Goal: Task Accomplishment & Management: Manage account settings

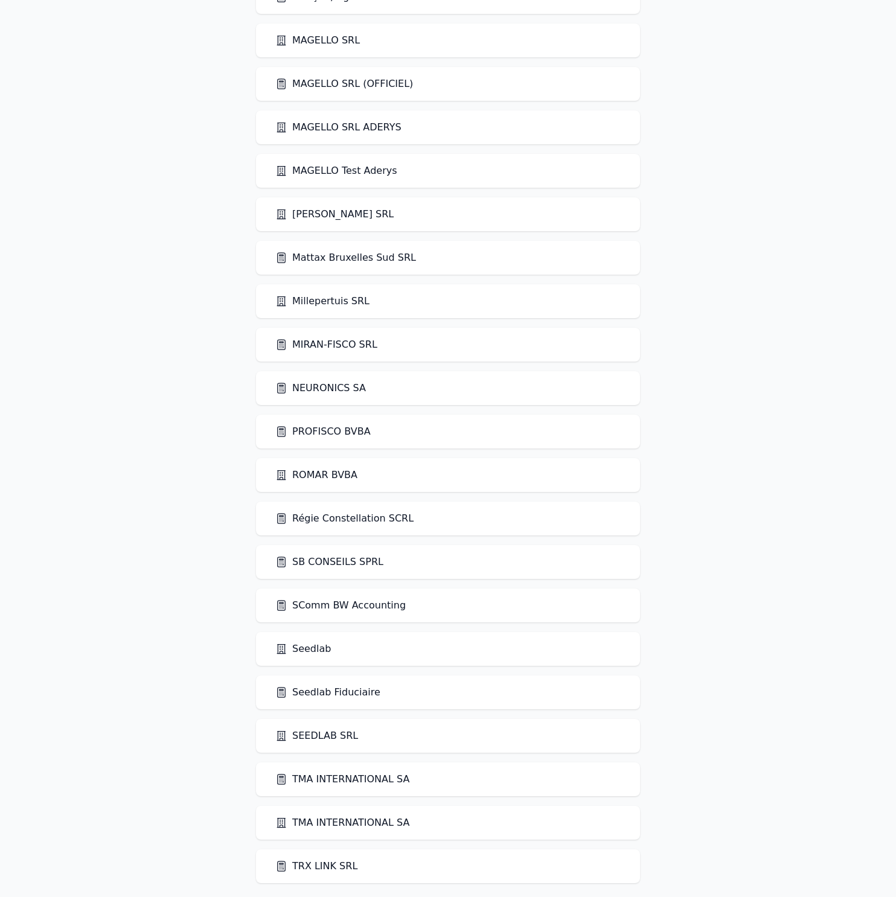
scroll to position [1777, 0]
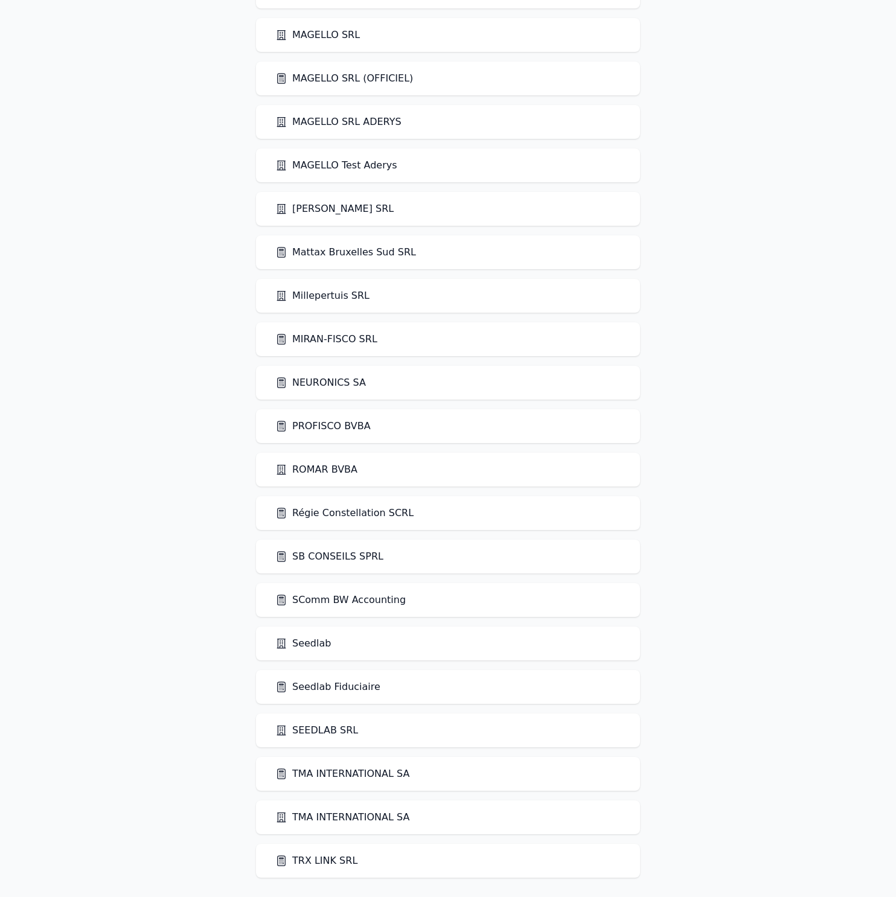
click at [312, 646] on link "Seedlab" at bounding box center [303, 643] width 56 height 14
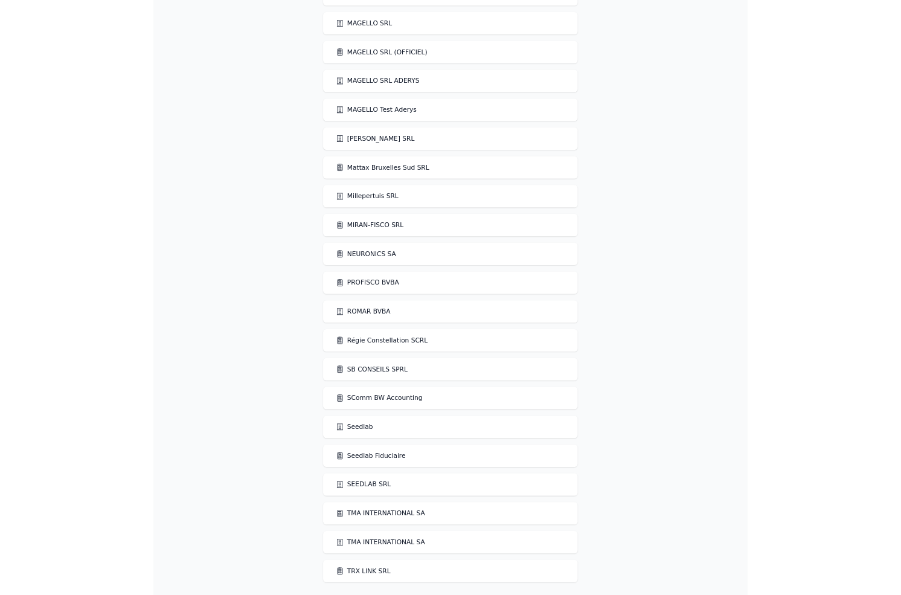
scroll to position [0, 0]
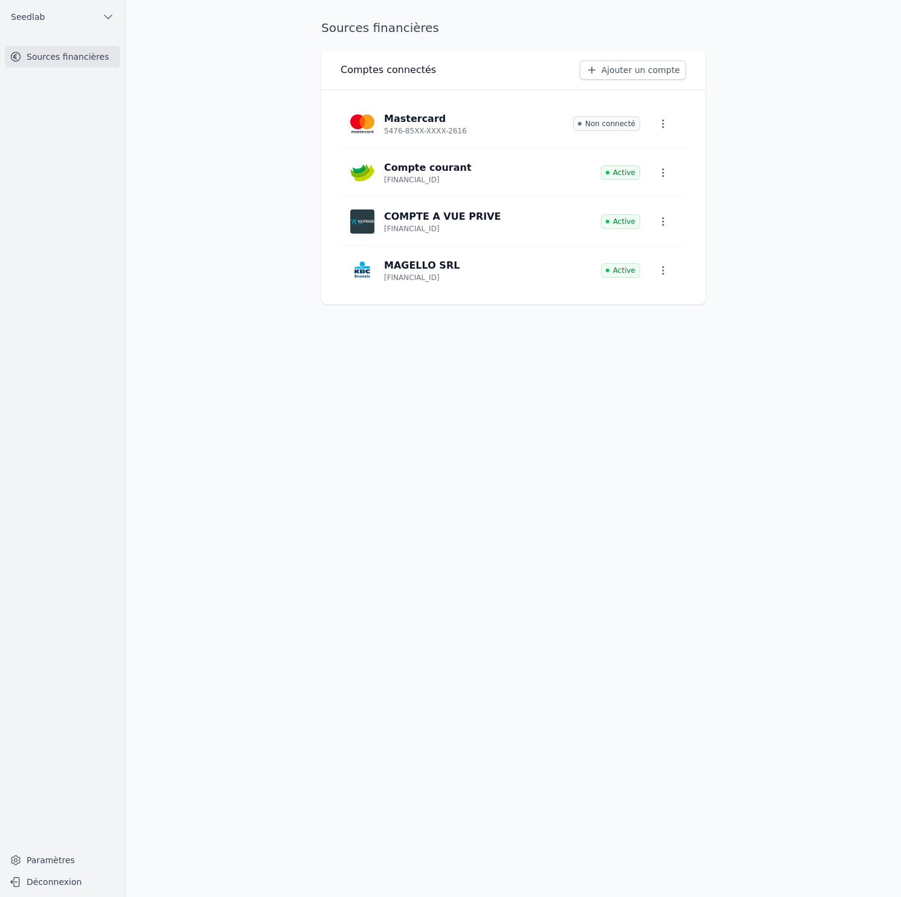
click at [418, 167] on p "Compte courant" at bounding box center [428, 168] width 88 height 14
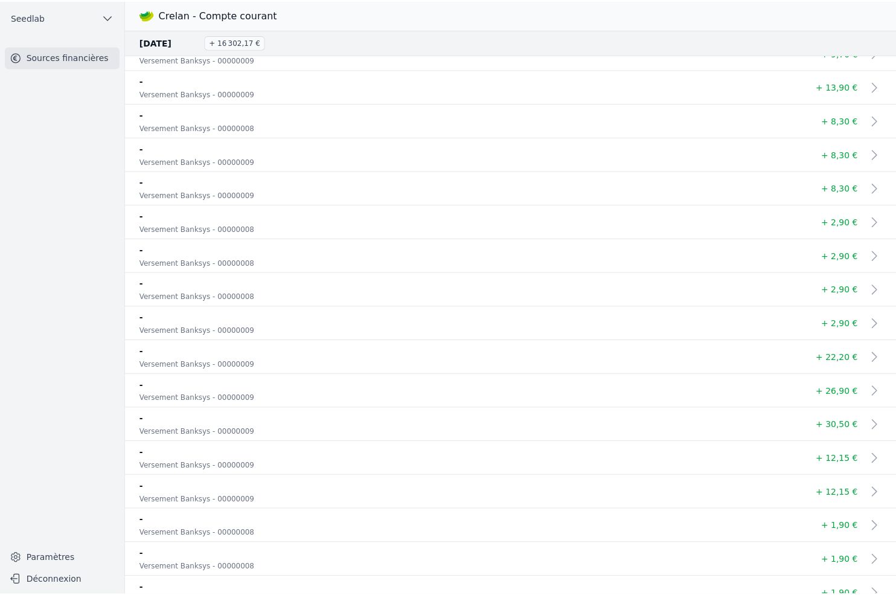
scroll to position [6242, 0]
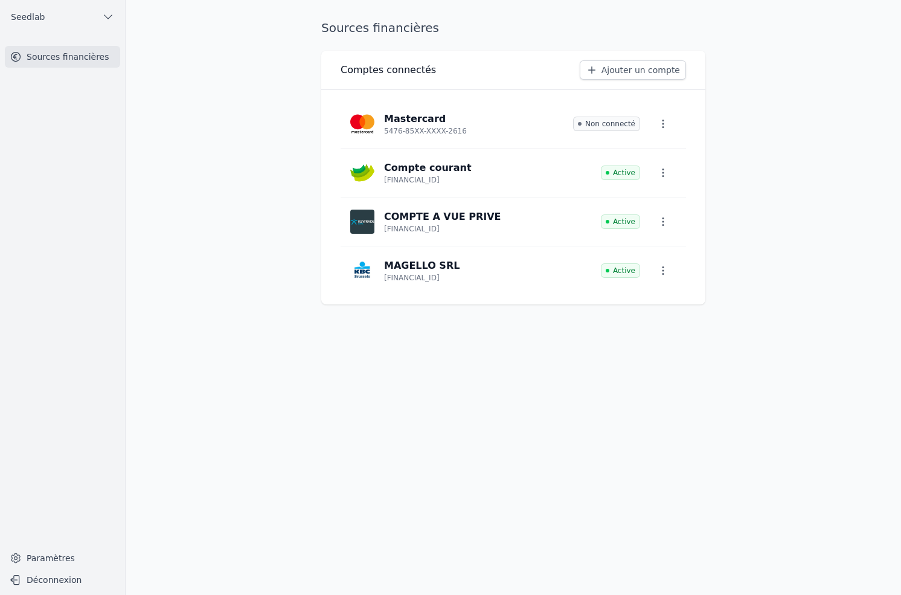
drag, startPoint x: 457, startPoint y: 178, endPoint x: 457, endPoint y: 5, distance: 172.7
click at [58, 18] on button "Seedlab" at bounding box center [62, 16] width 115 height 19
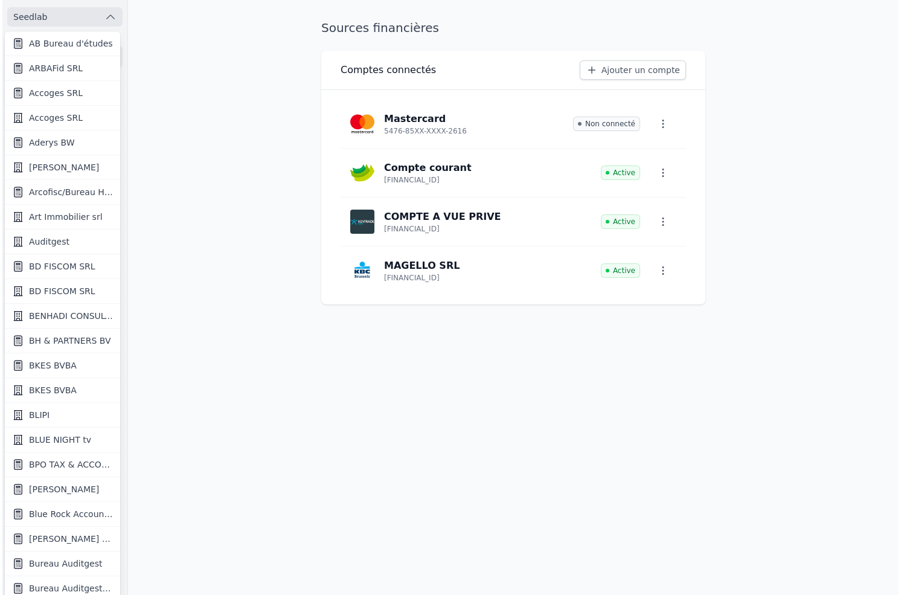
scroll to position [75, 0]
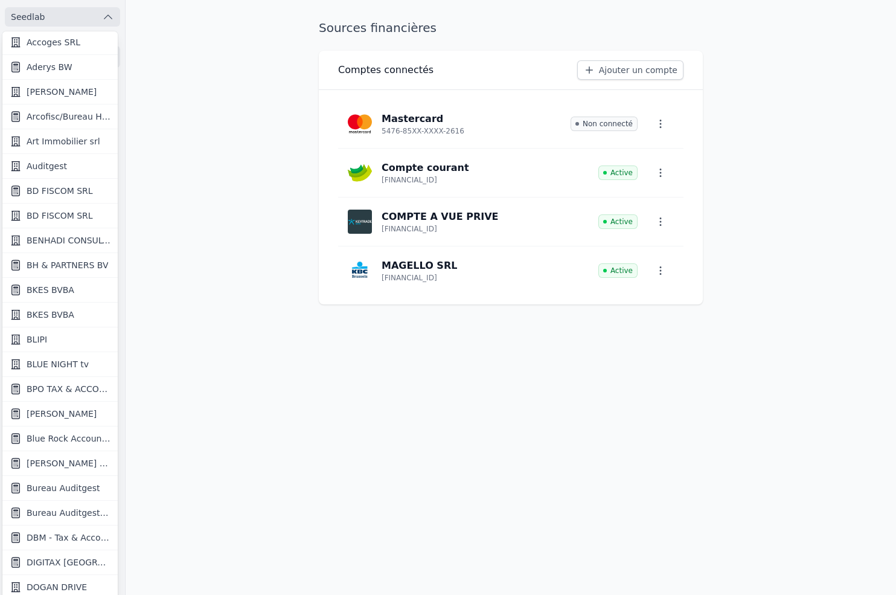
click at [50, 493] on link "Bureau Auditgest" at bounding box center [59, 488] width 115 height 25
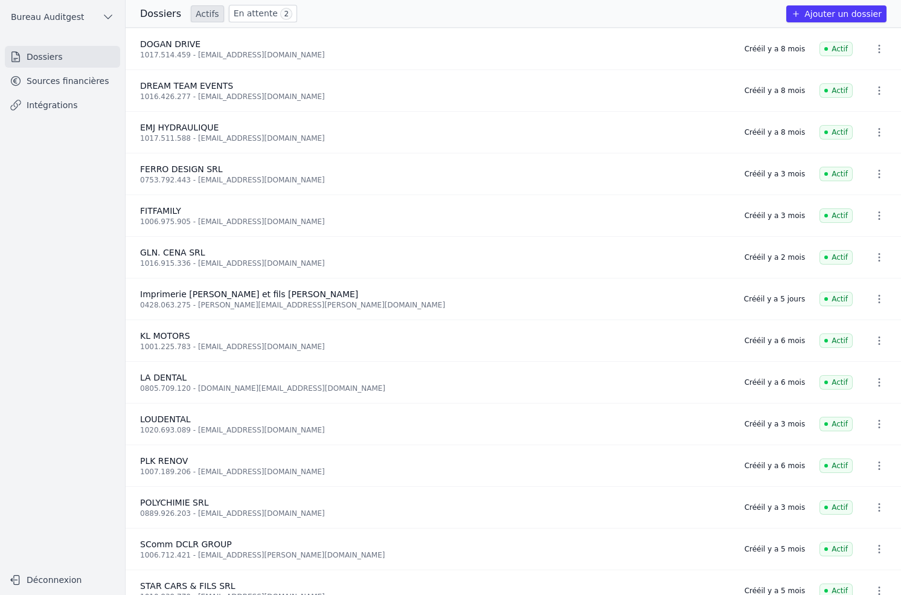
click at [57, 101] on link "Intégrations" at bounding box center [62, 105] width 115 height 22
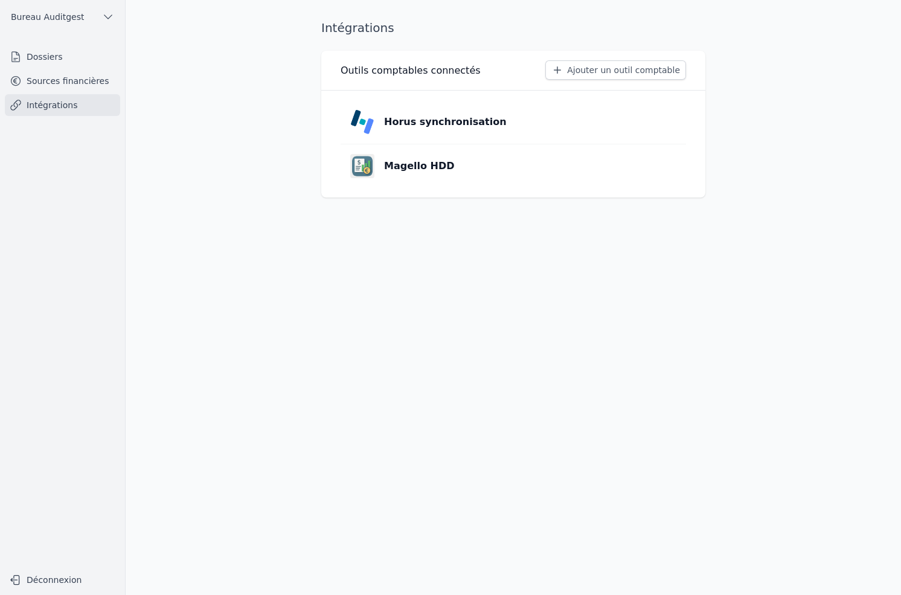
click at [452, 129] on div "Horus synchronisation" at bounding box center [428, 122] width 156 height 24
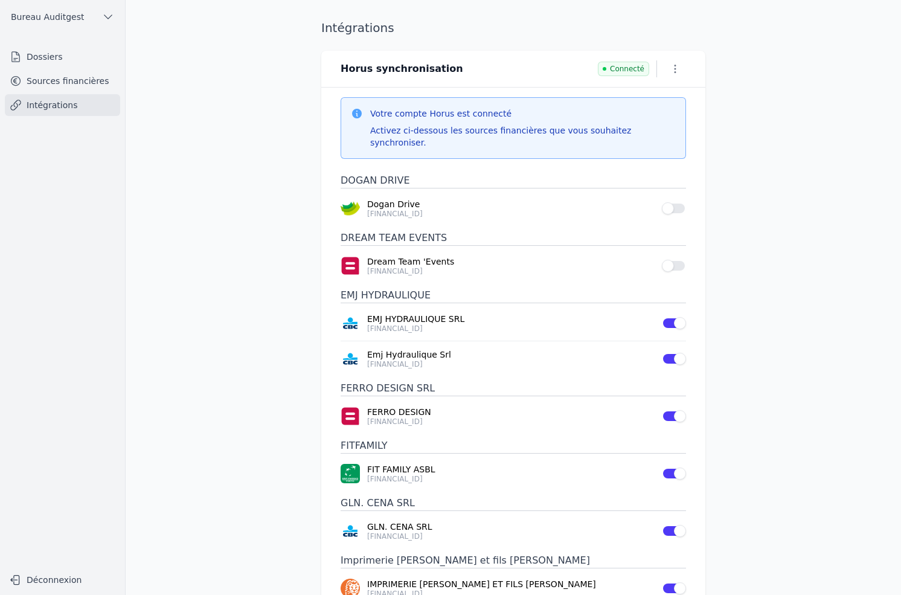
click at [675, 260] on button "Use setting" at bounding box center [674, 266] width 24 height 12
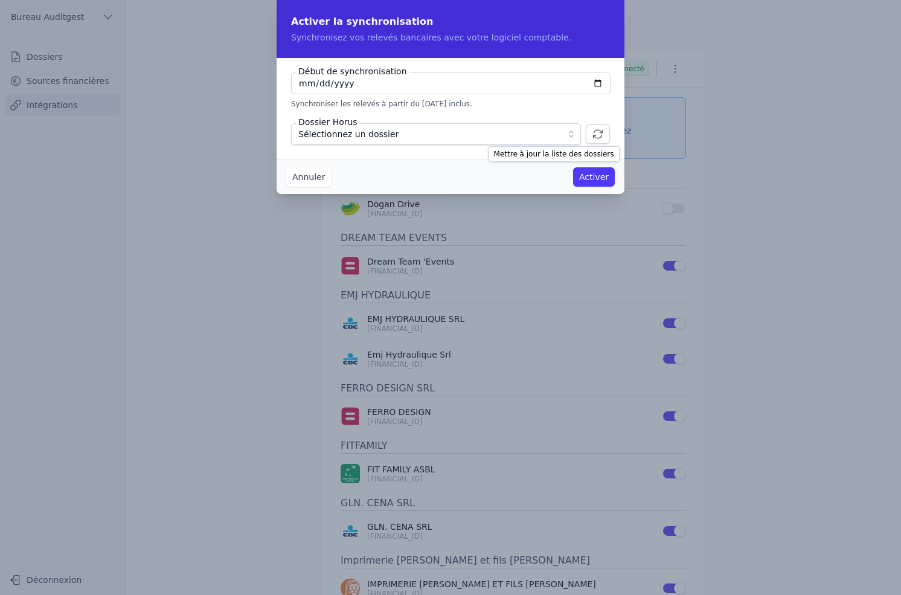
click at [601, 133] on icon "button" at bounding box center [598, 134] width 12 height 12
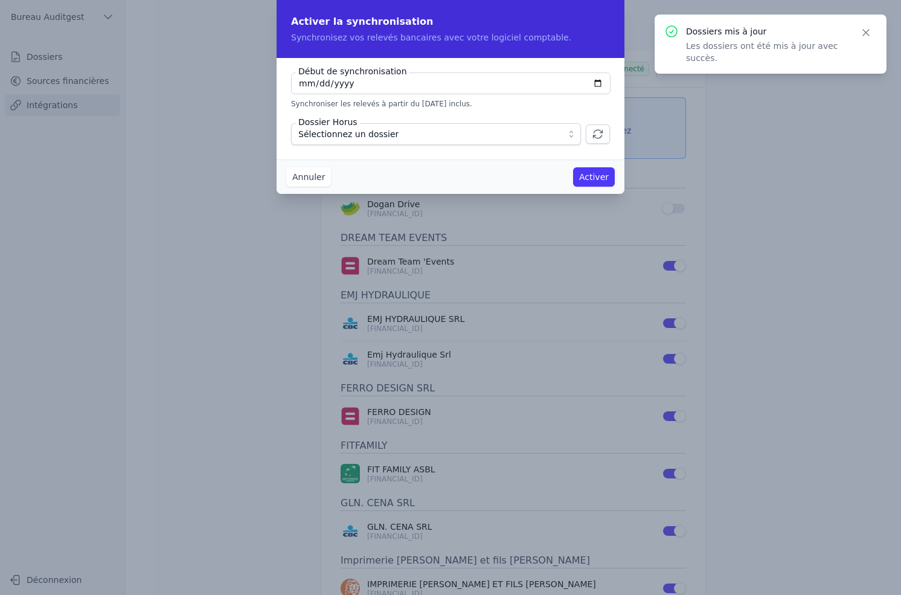
click at [318, 179] on button "Annuler" at bounding box center [308, 176] width 45 height 19
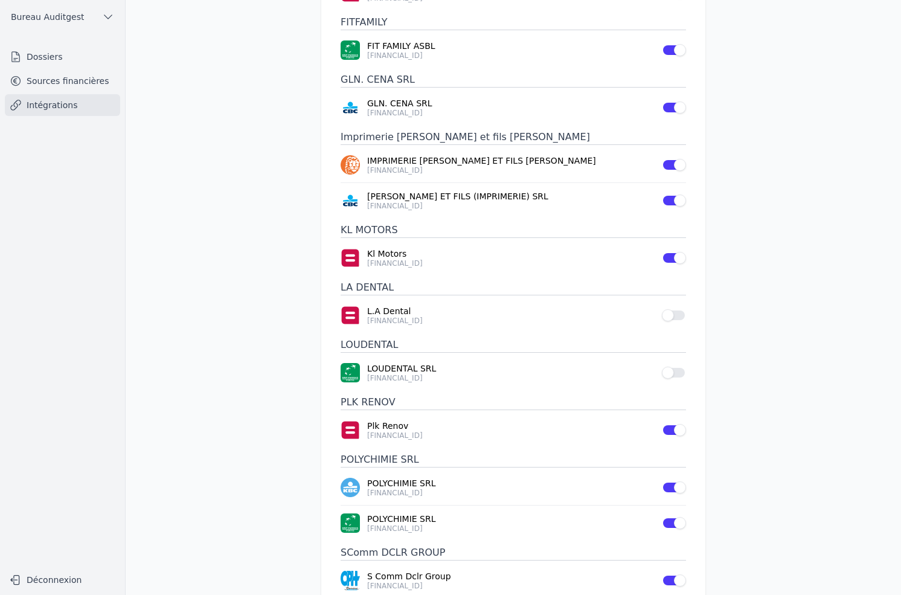
scroll to position [596, 0]
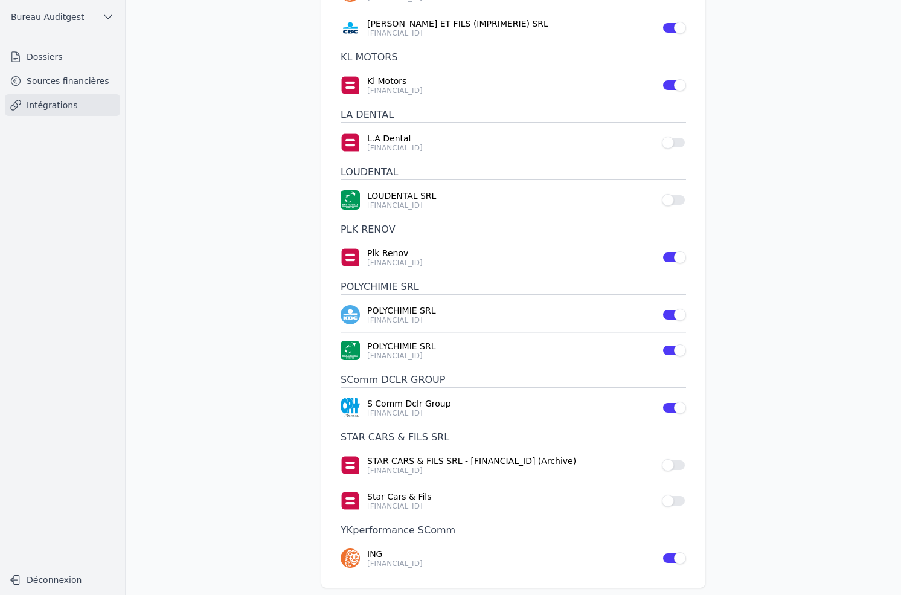
click at [367, 548] on p "ING" at bounding box center [510, 554] width 287 height 12
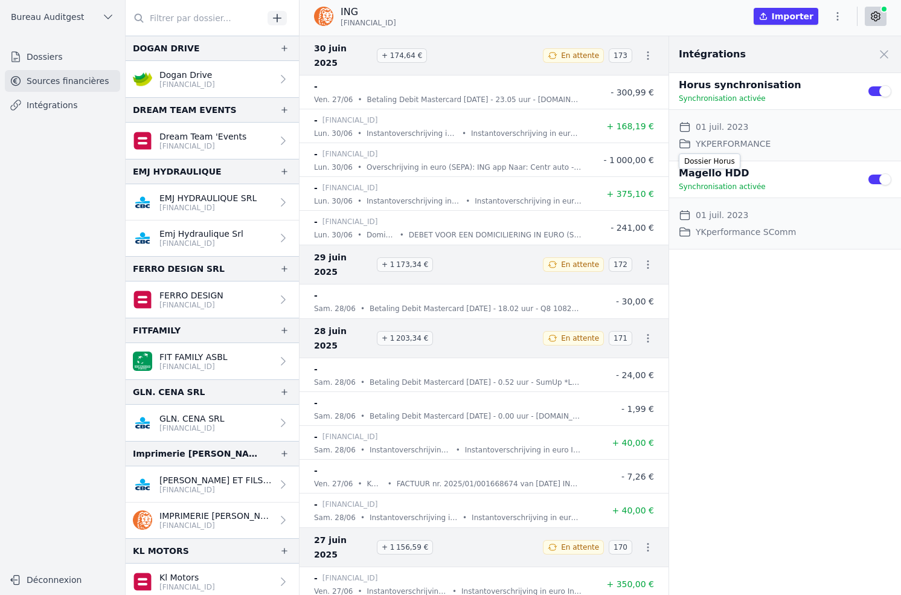
click at [729, 143] on dd "YKPERFORMANCE" at bounding box center [733, 143] width 75 height 14
copy dd "YKPERFORMANCE"
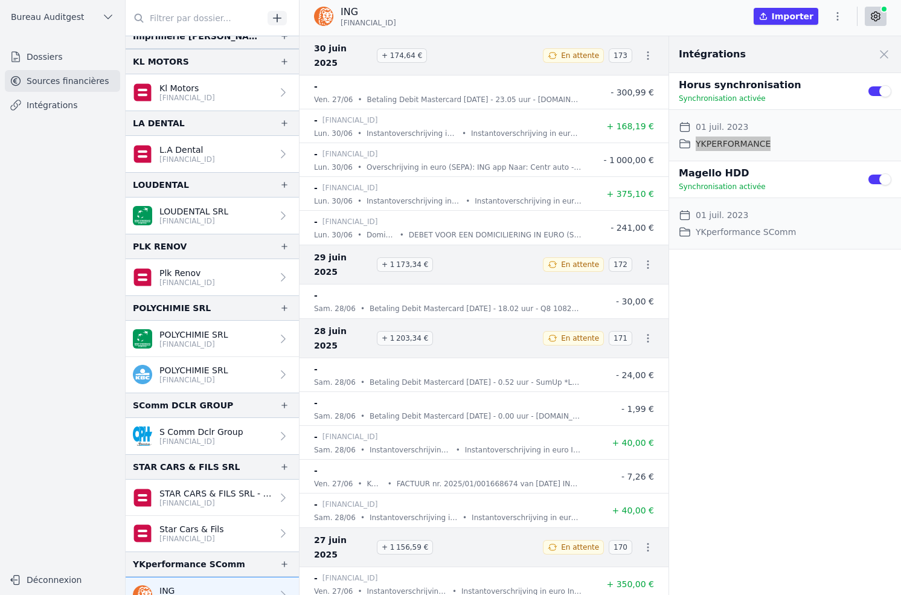
scroll to position [507, 0]
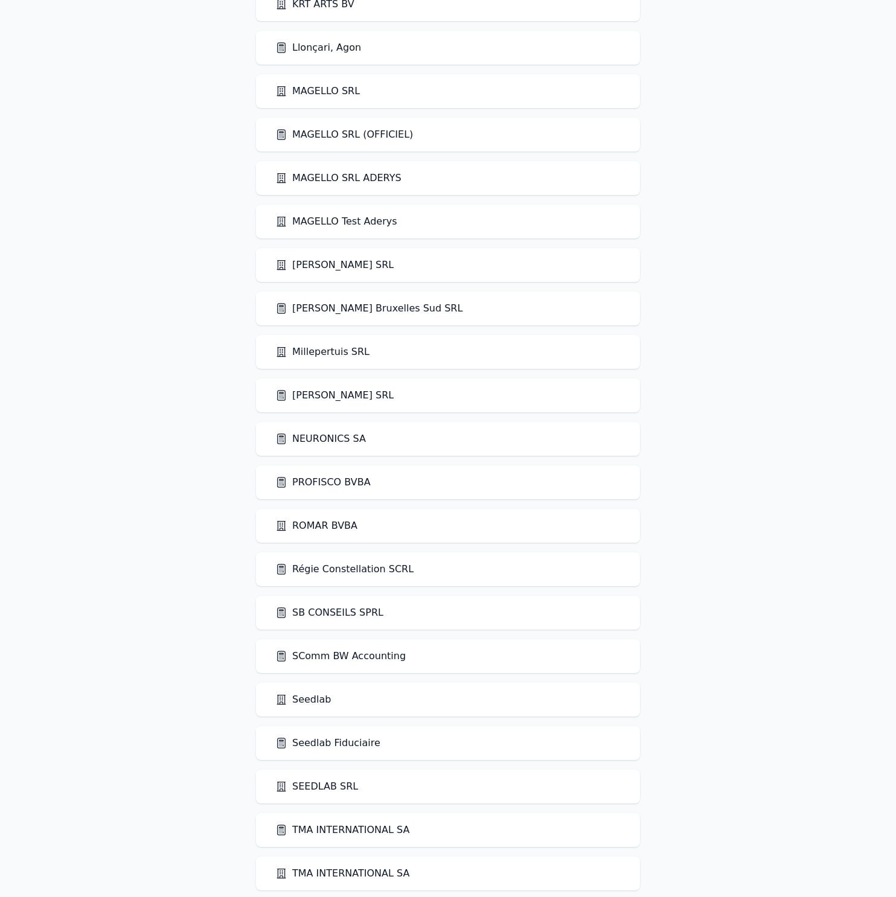
scroll to position [1777, 0]
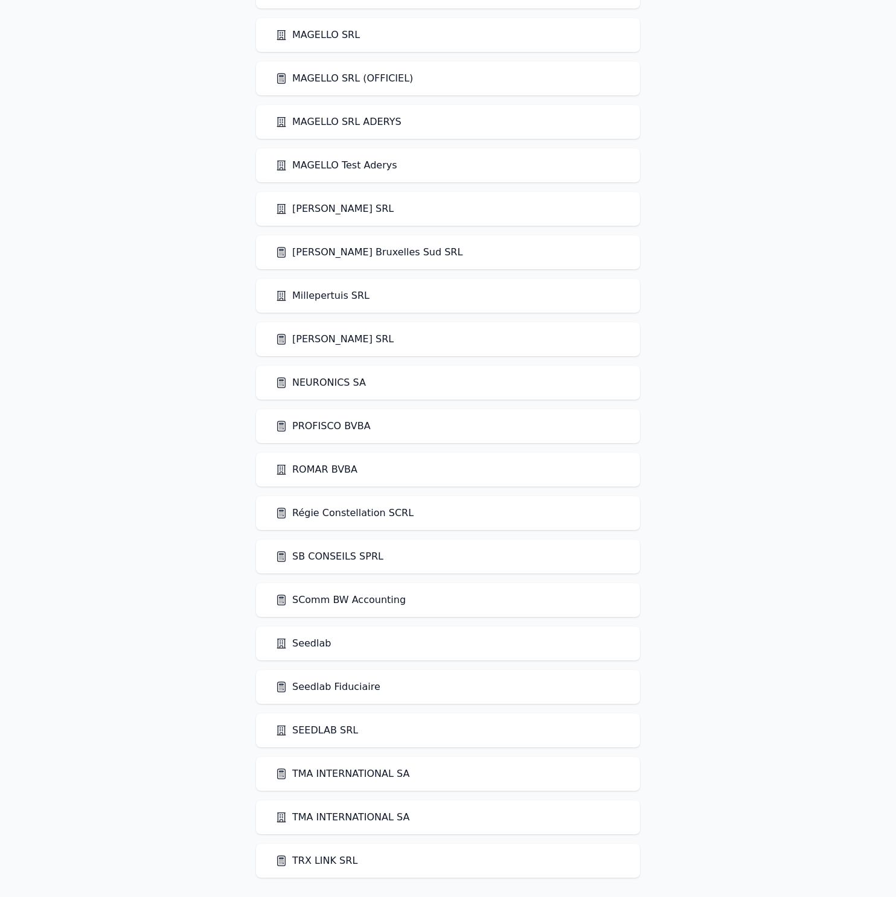
click at [344, 685] on link "Seedlab Fiduciaire" at bounding box center [327, 687] width 105 height 14
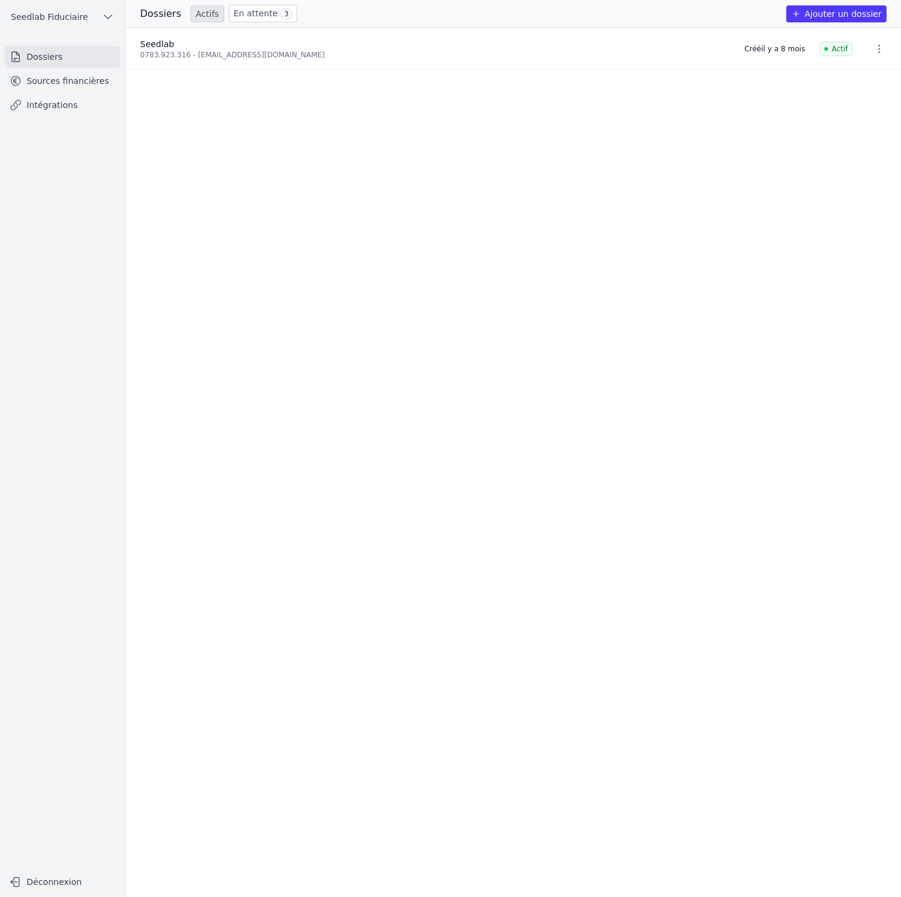
click at [77, 82] on link "Sources financières" at bounding box center [62, 81] width 115 height 22
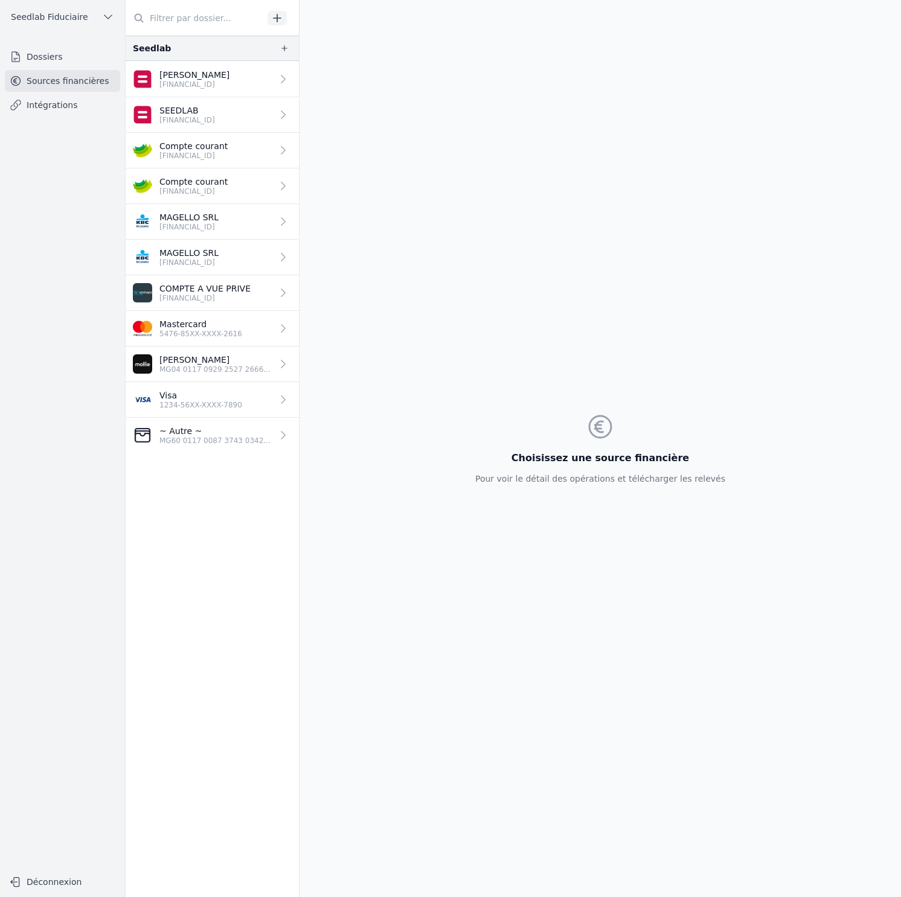
click at [228, 179] on p "Compte courant" at bounding box center [193, 182] width 68 height 12
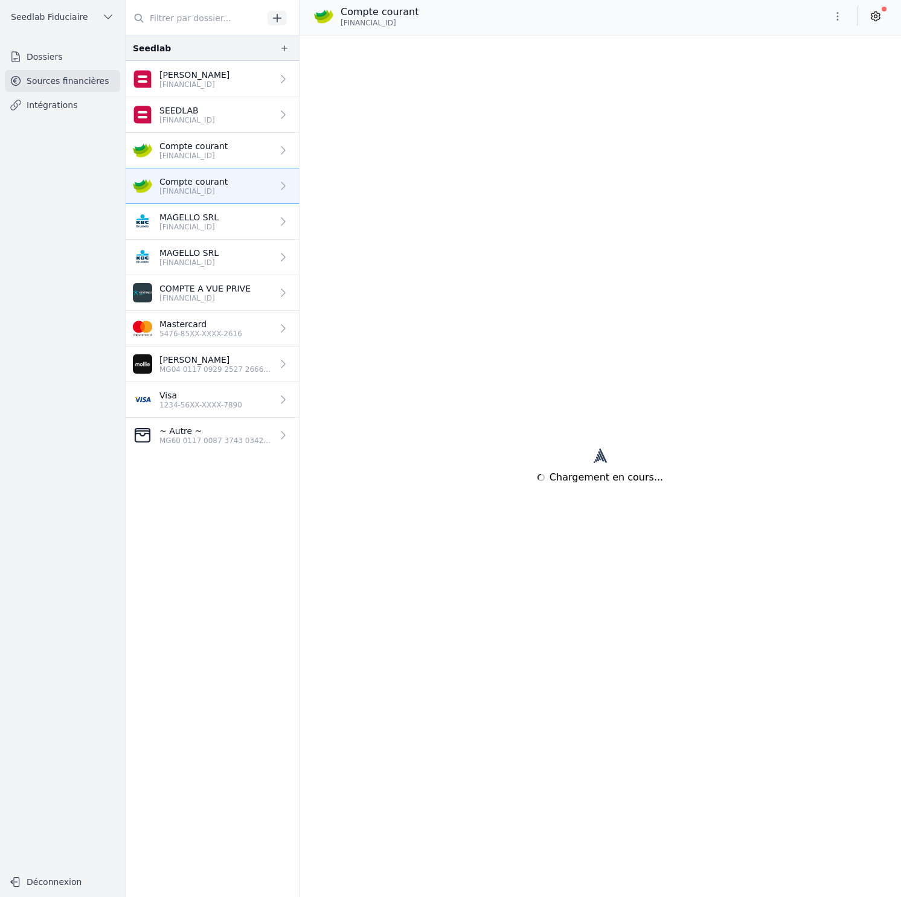
click at [210, 155] on p "BE33 7512 1132 4846" at bounding box center [193, 156] width 68 height 10
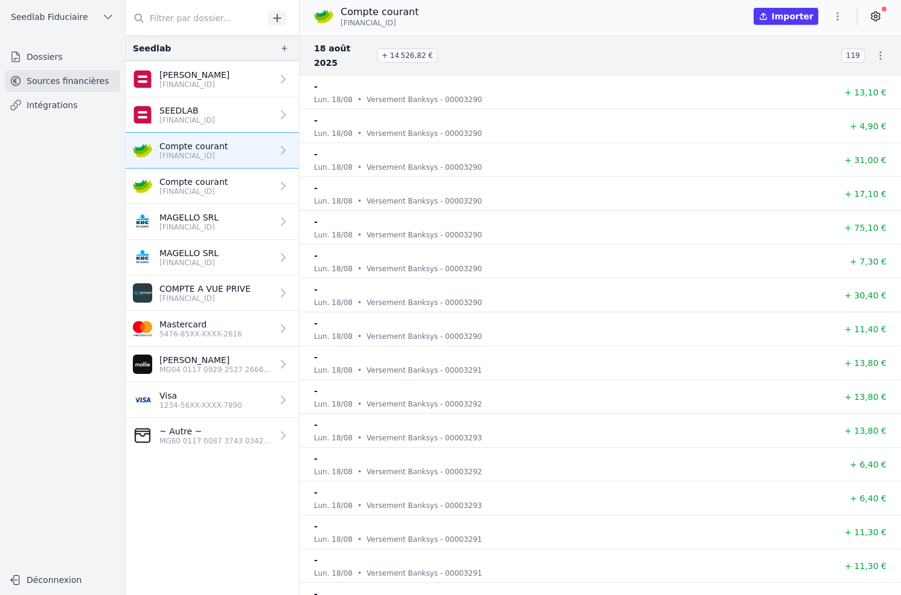
click at [841, 19] on icon "button" at bounding box center [838, 16] width 12 height 12
click at [795, 109] on button "Supprimer" at bounding box center [808, 109] width 87 height 22
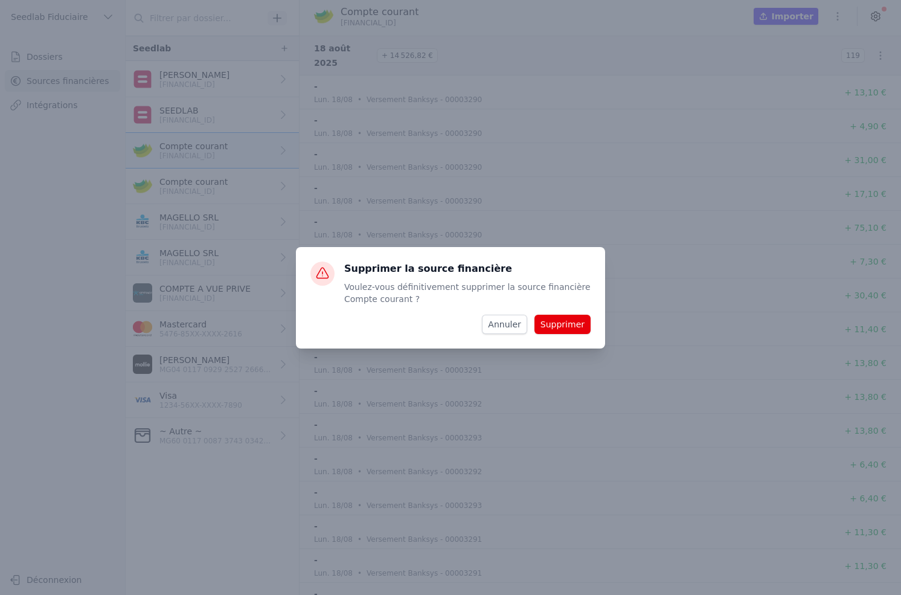
click at [564, 328] on button "Supprimer" at bounding box center [562, 324] width 56 height 19
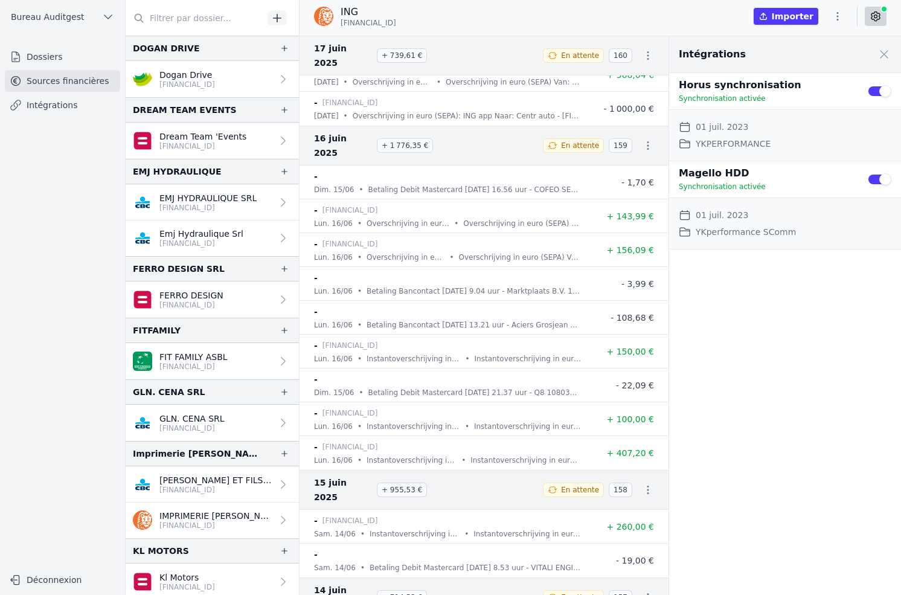
scroll to position [3800, 0]
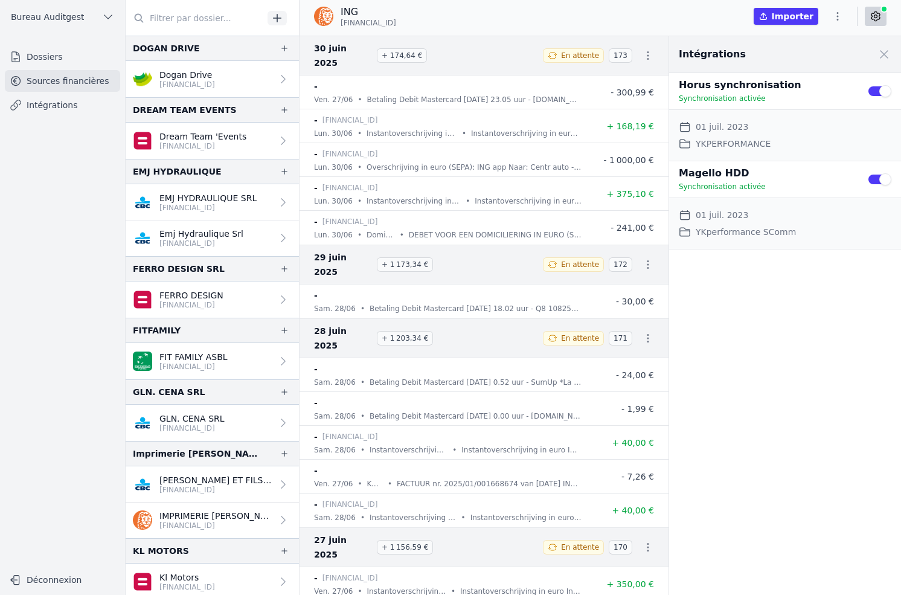
click at [48, 105] on link "Intégrations" at bounding box center [62, 105] width 115 height 22
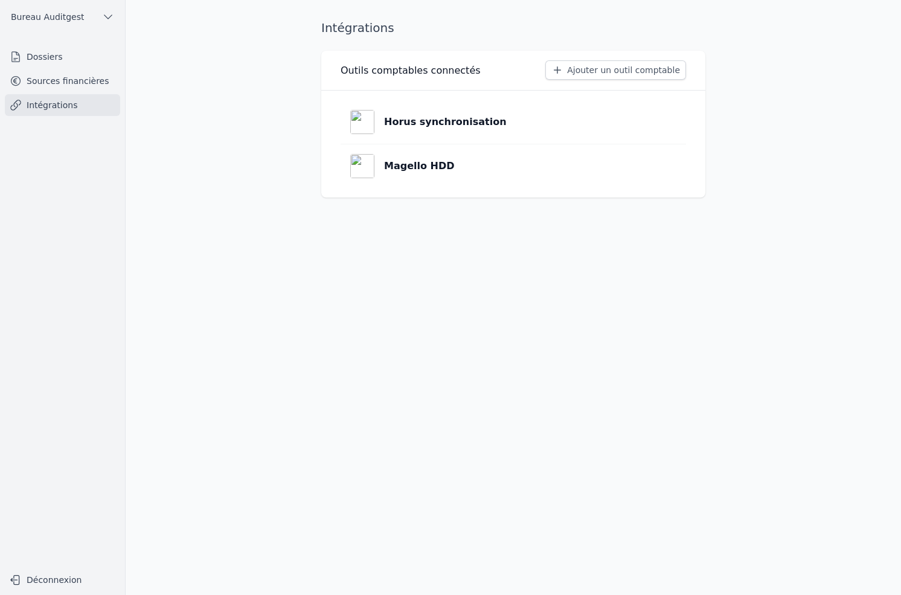
click at [411, 125] on p "Horus synchronisation" at bounding box center [445, 122] width 123 height 14
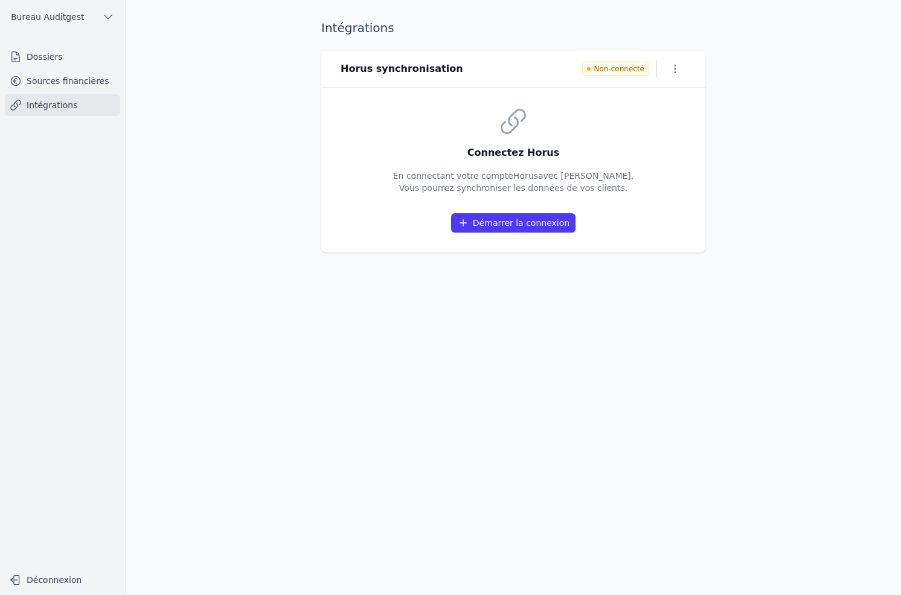
click at [424, 149] on h3 "Connectez Horus" at bounding box center [513, 153] width 241 height 14
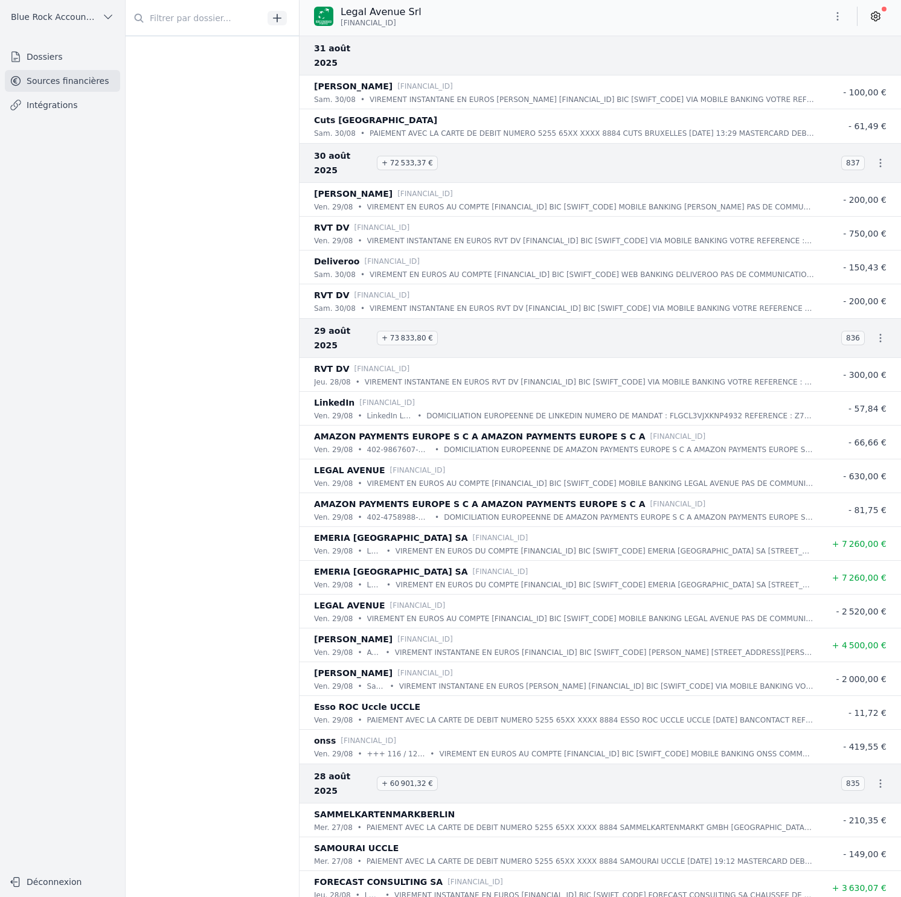
scroll to position [1479, 0]
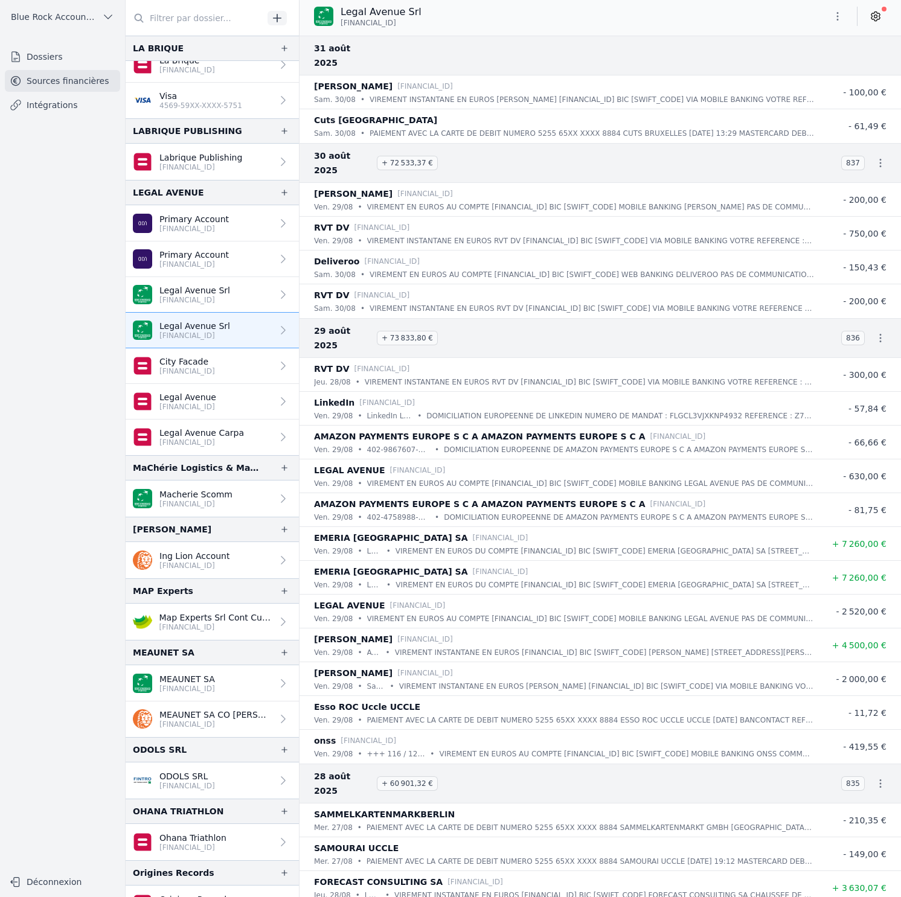
click at [95, 24] on button "Blue Rock Accounting" at bounding box center [62, 16] width 115 height 19
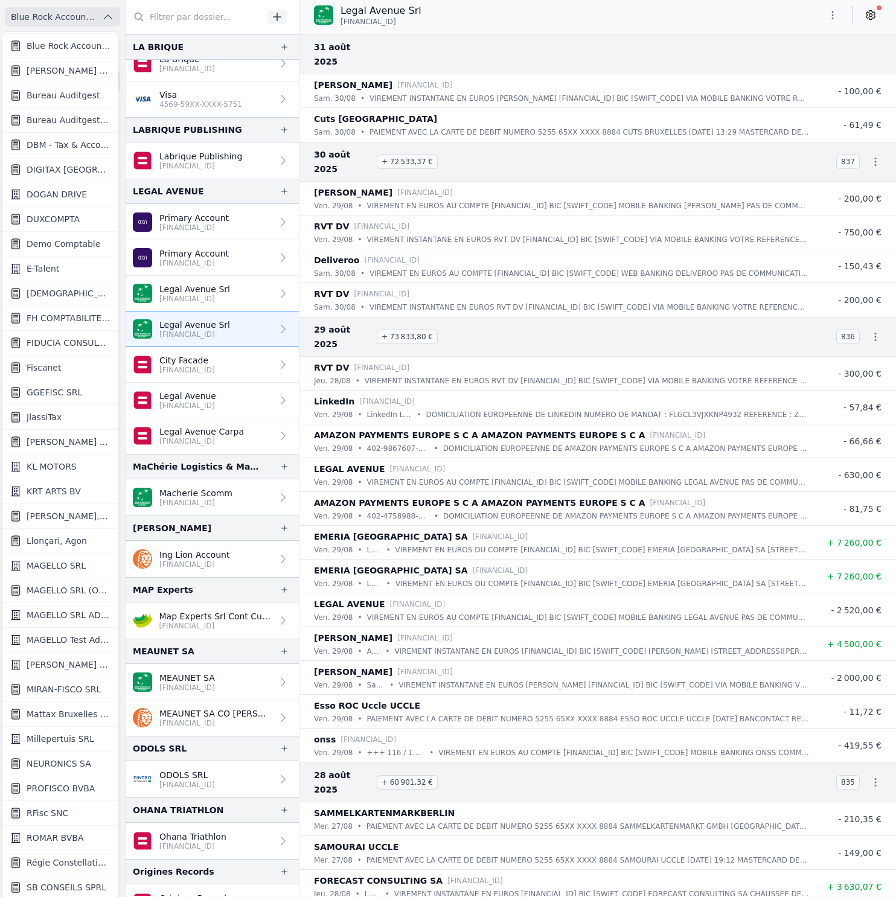
scroll to position [614, 0]
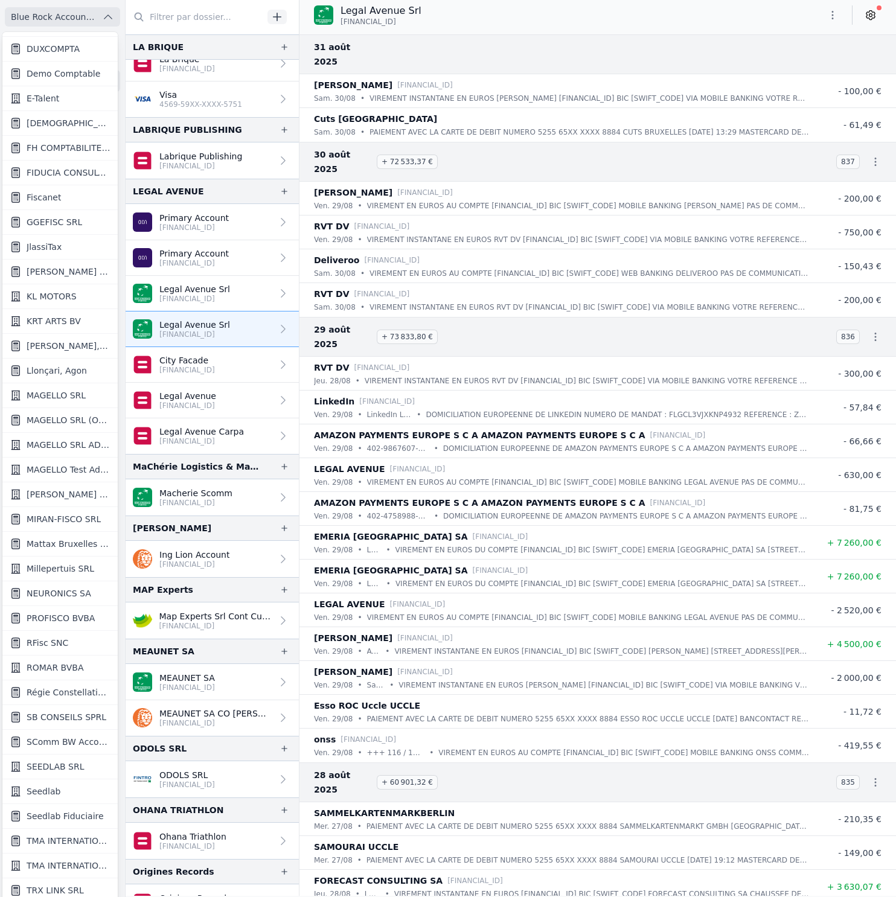
click at [46, 22] on div at bounding box center [448, 448] width 896 height 897
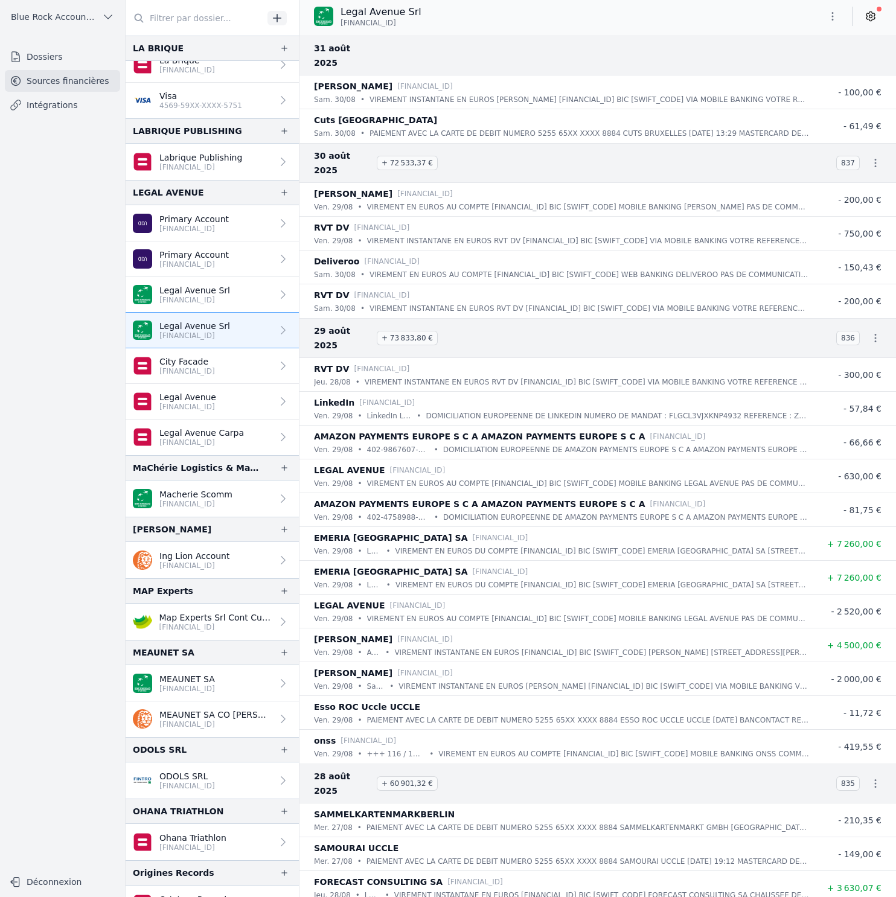
scroll to position [0, 0]
click at [46, 22] on span "Blue Rock Accounting" at bounding box center [54, 17] width 86 height 12
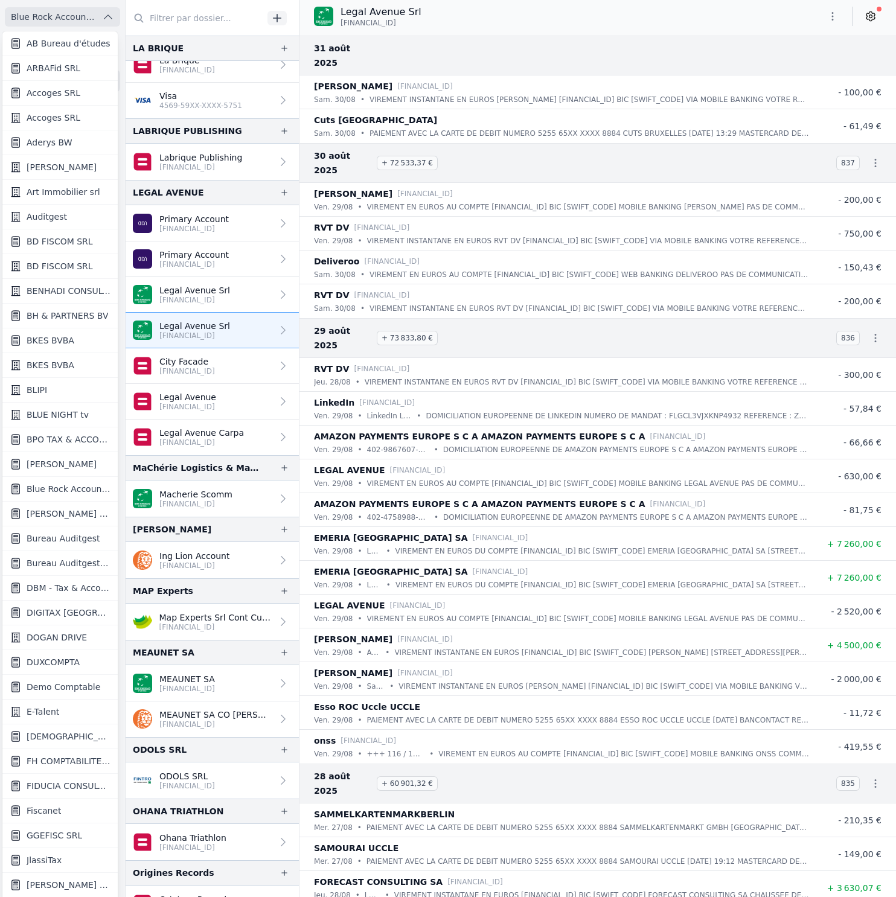
scroll to position [1, 0]
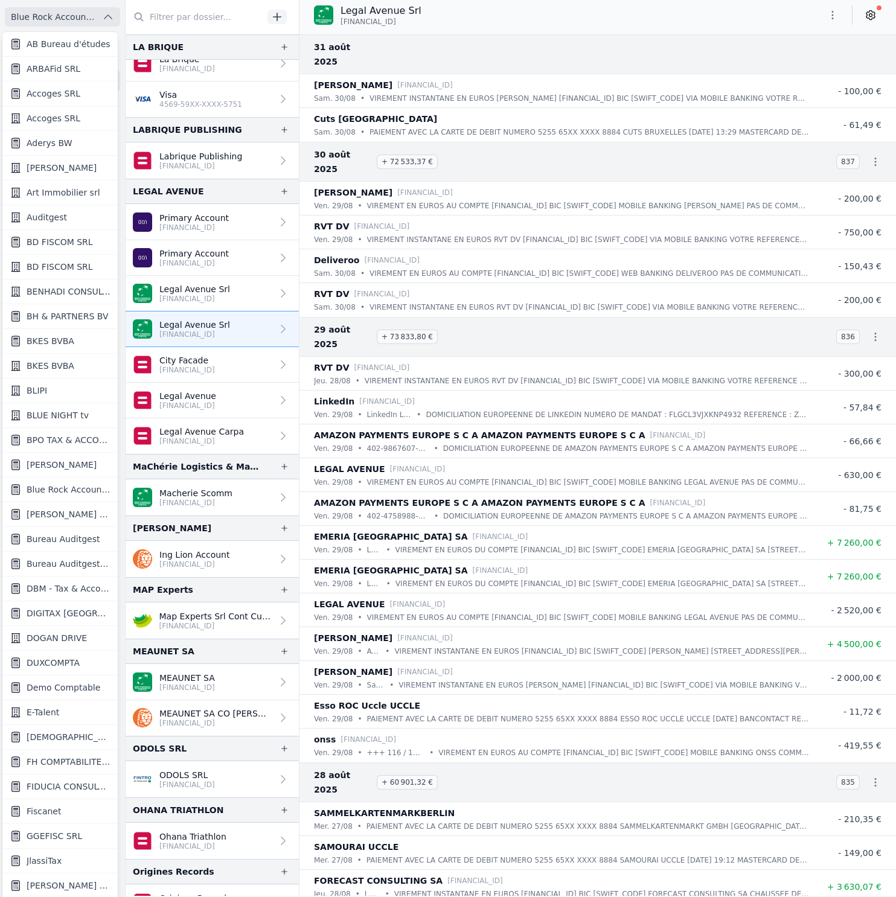
click at [58, 684] on span "Demo Comptable" at bounding box center [64, 688] width 74 height 12
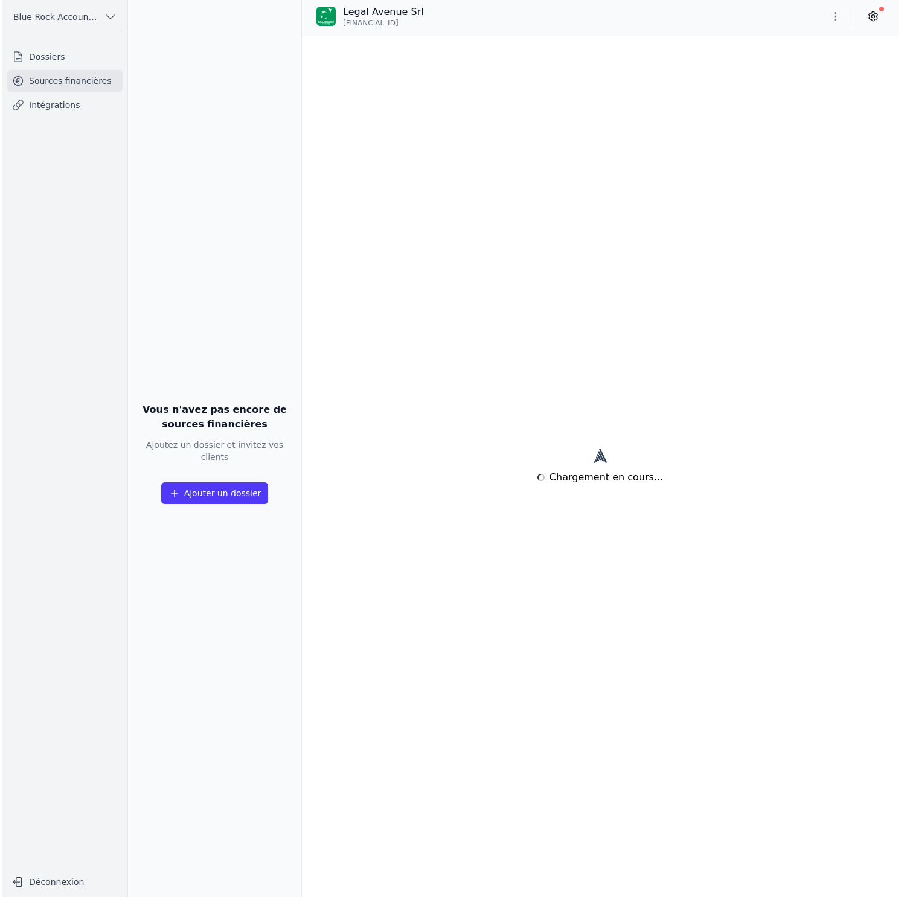
scroll to position [0, 0]
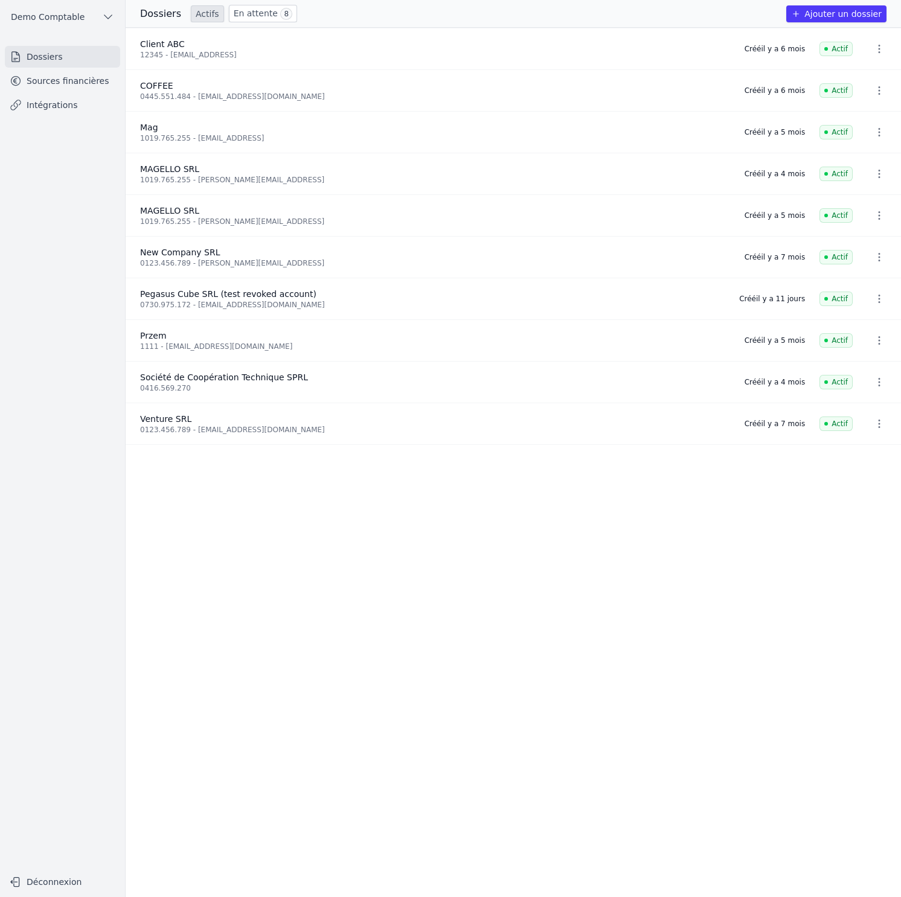
click at [72, 84] on link "Sources financières" at bounding box center [62, 81] width 115 height 22
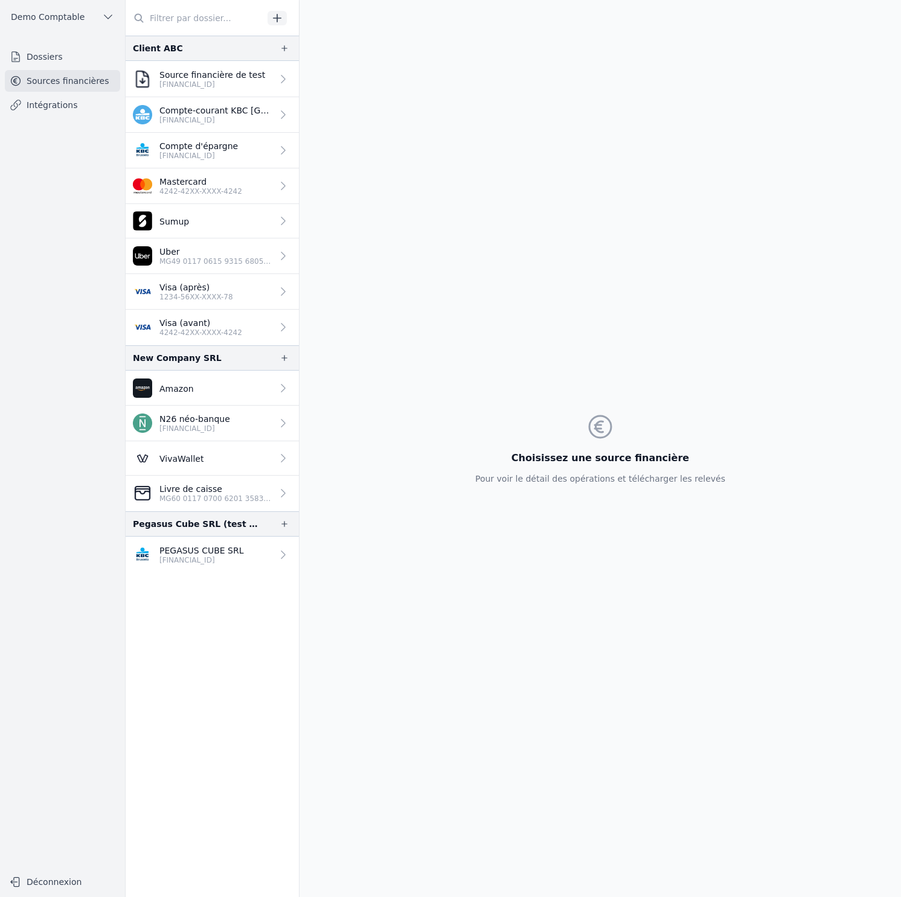
click at [204, 562] on p "BE33 7360 5969 2046" at bounding box center [201, 561] width 85 height 10
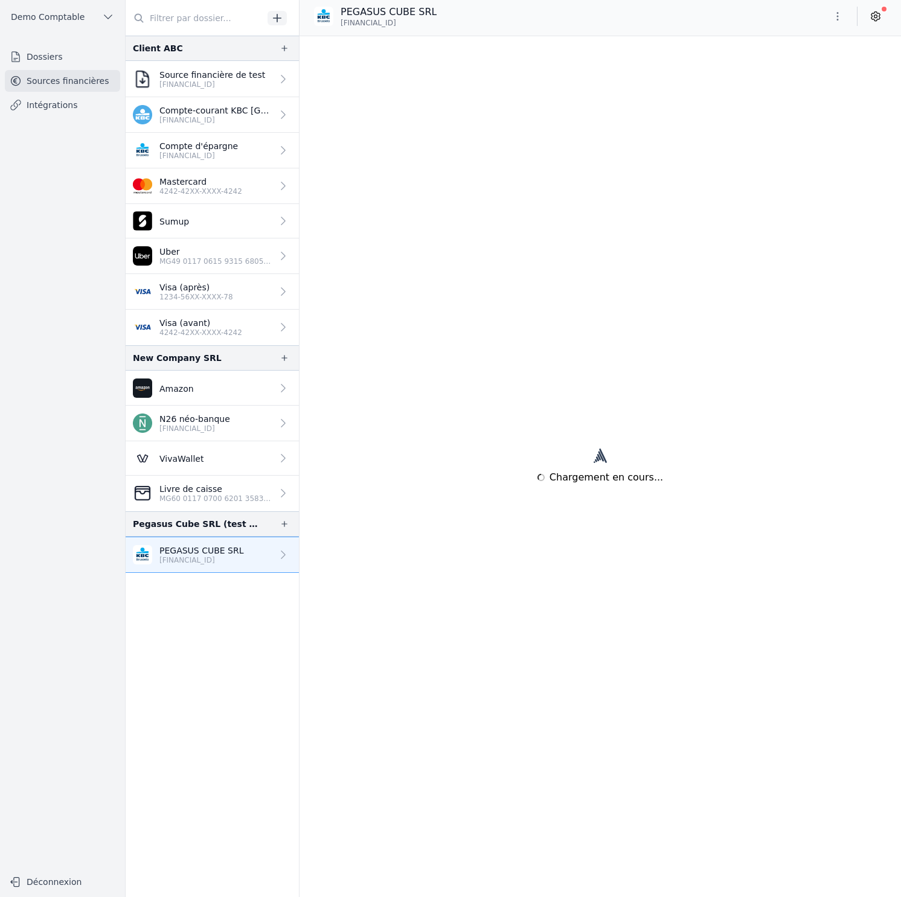
click at [236, 136] on link "Compte d'épargne BE33 7360 5969 2046" at bounding box center [212, 151] width 173 height 36
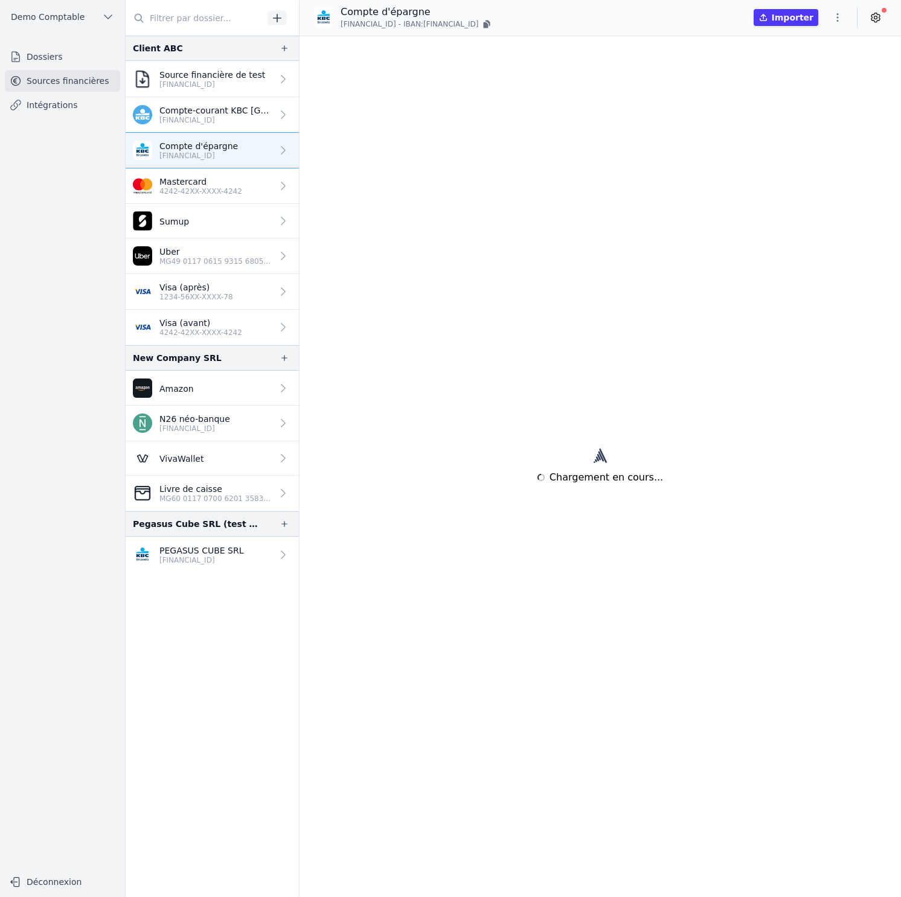
click at [600, 120] on div "Chargement en cours..." at bounding box center [600, 466] width 126 height 861
click at [248, 115] on p "BE33 7360 5969 2046" at bounding box center [215, 120] width 113 height 10
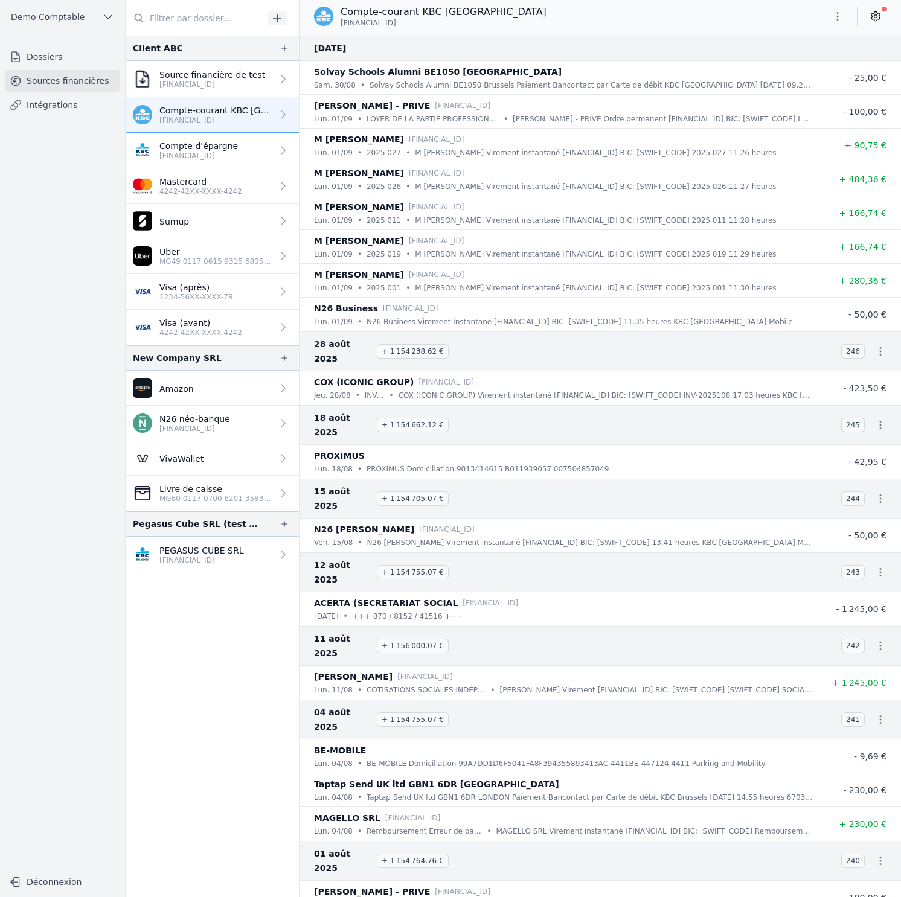
click at [242, 159] on link "Compte d'épargne BE33 7360 5969 2046" at bounding box center [212, 151] width 173 height 36
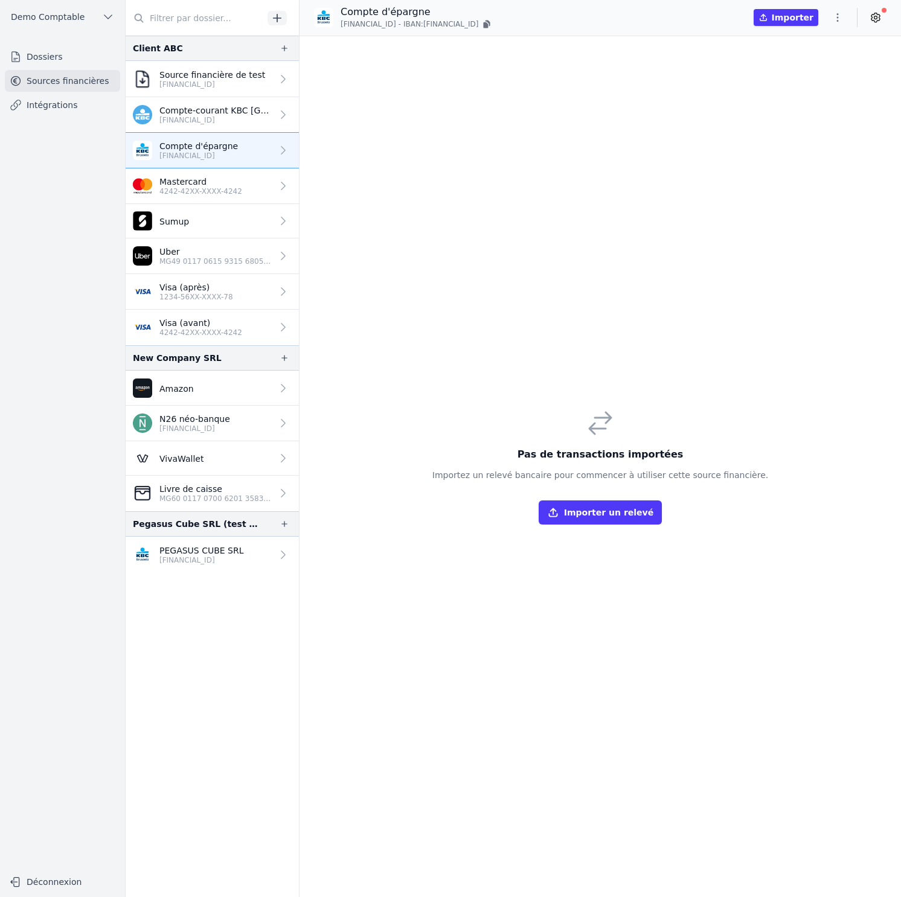
click at [200, 114] on p "Compte-courant KBC Brussels" at bounding box center [215, 110] width 113 height 12
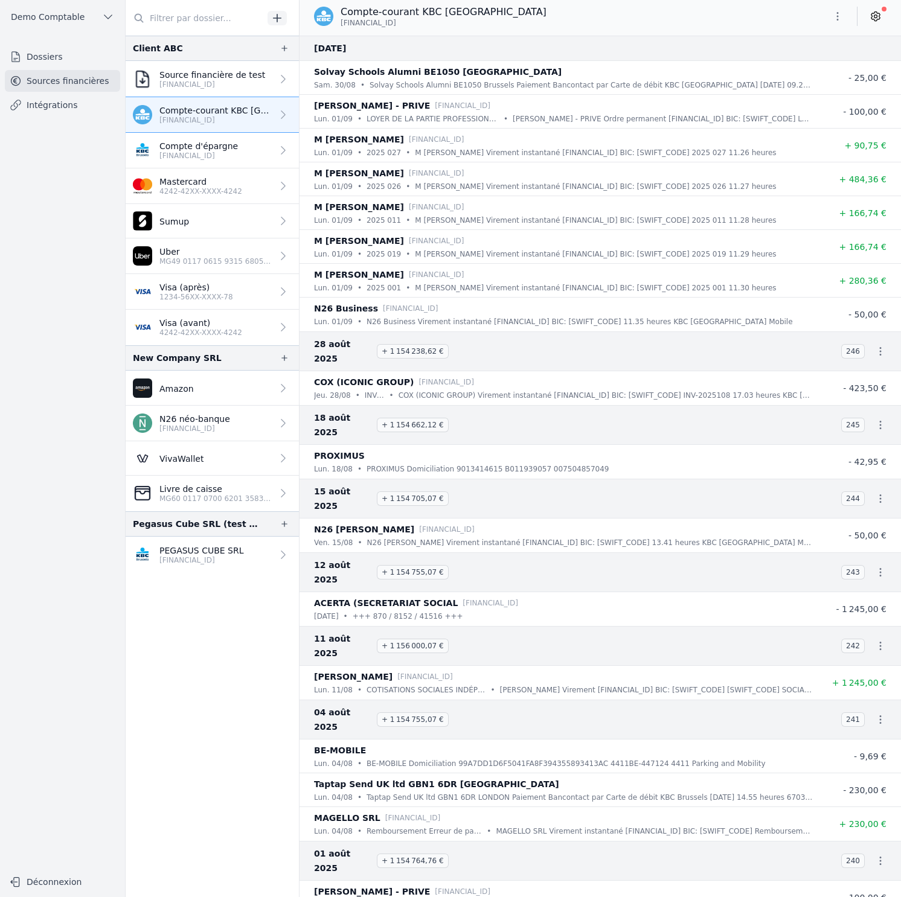
click at [464, 134] on p "BE87 3100 6367 1694" at bounding box center [437, 139] width 56 height 12
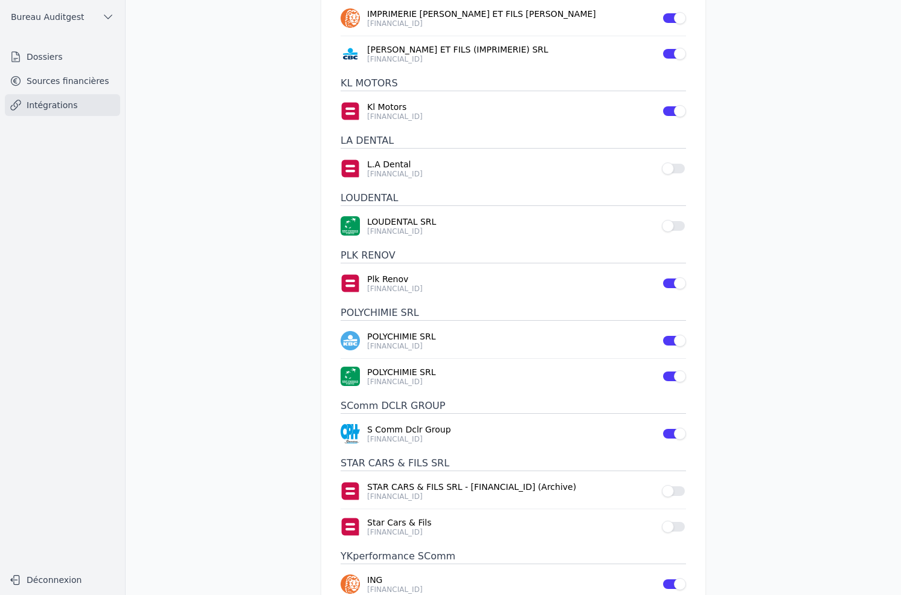
scroll to position [596, 0]
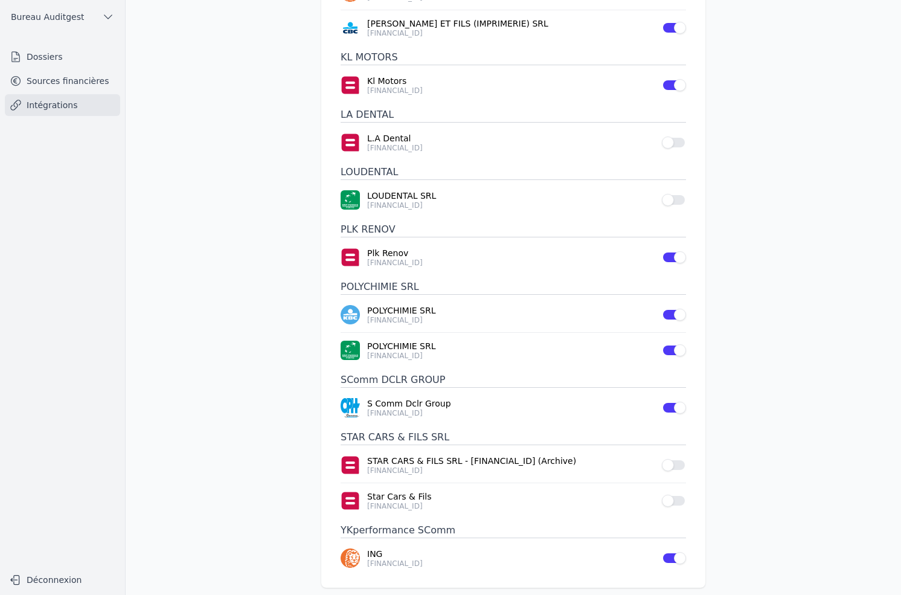
click at [100, 83] on link "Sources financières" at bounding box center [62, 81] width 115 height 22
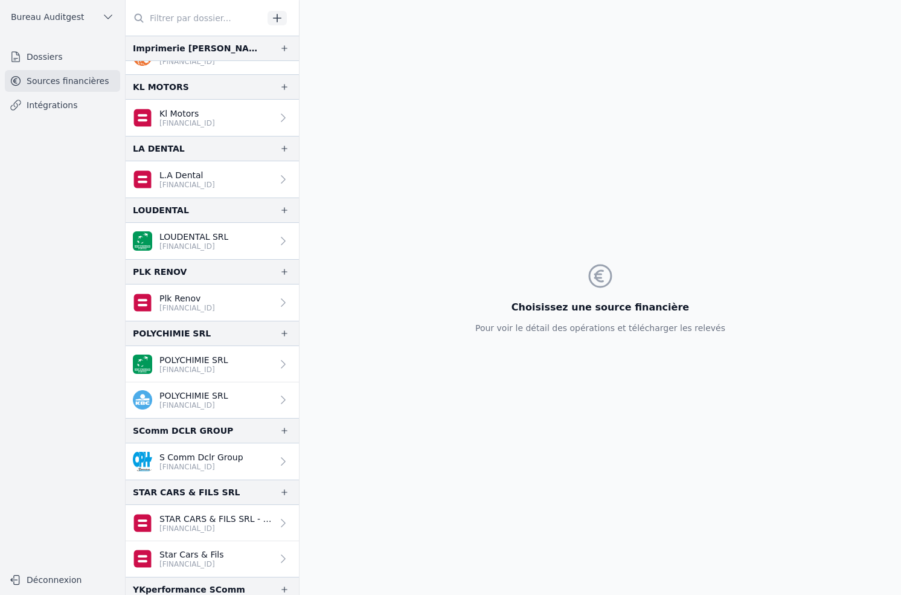
scroll to position [507, 0]
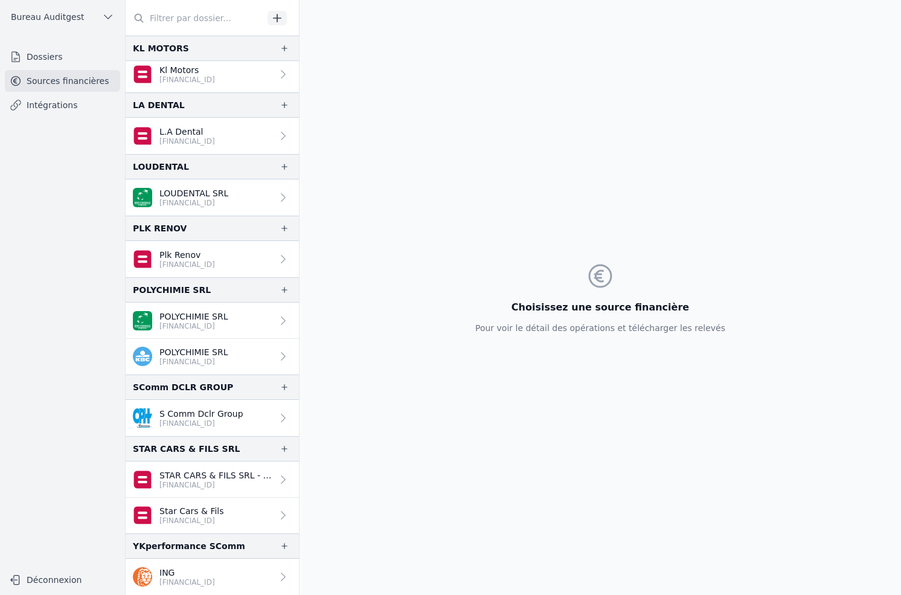
click at [240, 574] on link "ING [FINANCIAL_ID]" at bounding box center [212, 577] width 173 height 36
